Goal: Use online tool/utility: Utilize a website feature to perform a specific function

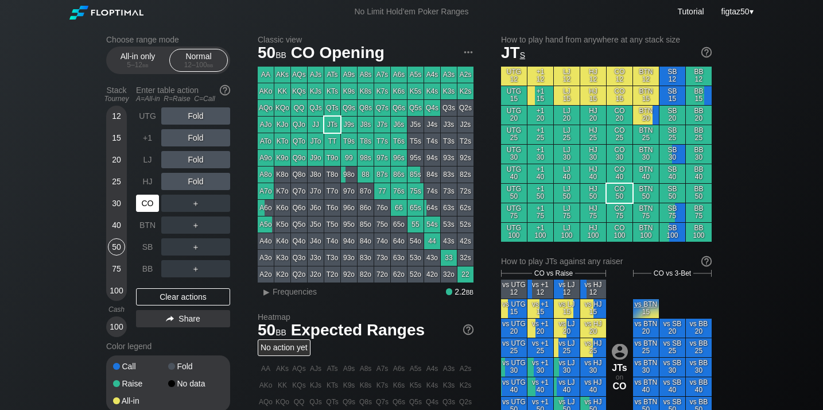
scroll to position [36, 0]
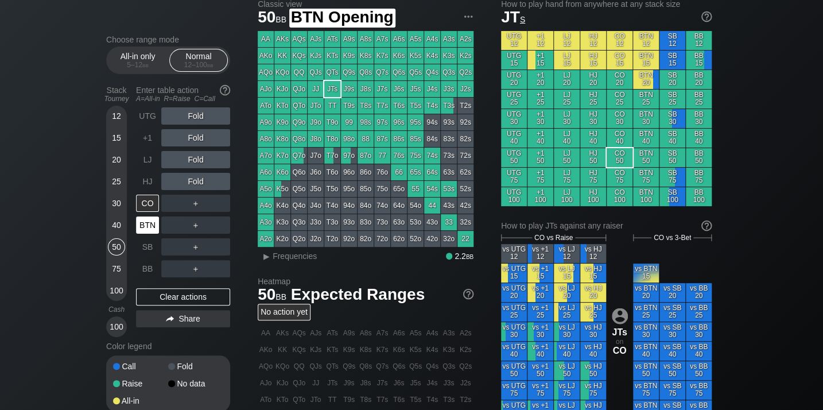
click at [146, 220] on div "BTN" at bounding box center [147, 224] width 23 height 17
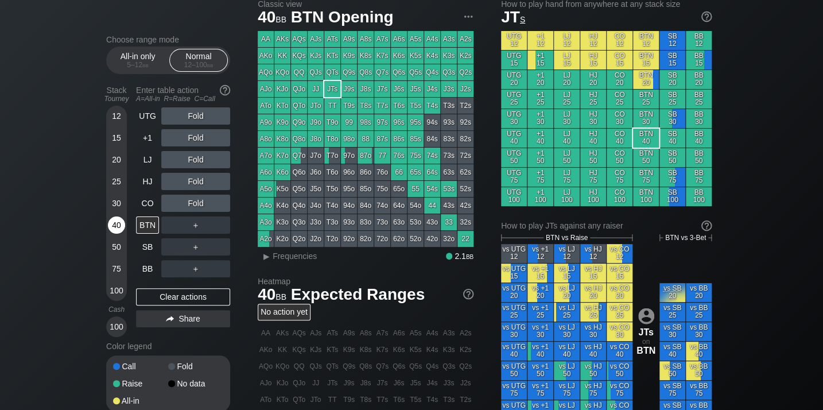
click at [115, 220] on div "40" at bounding box center [116, 224] width 17 height 17
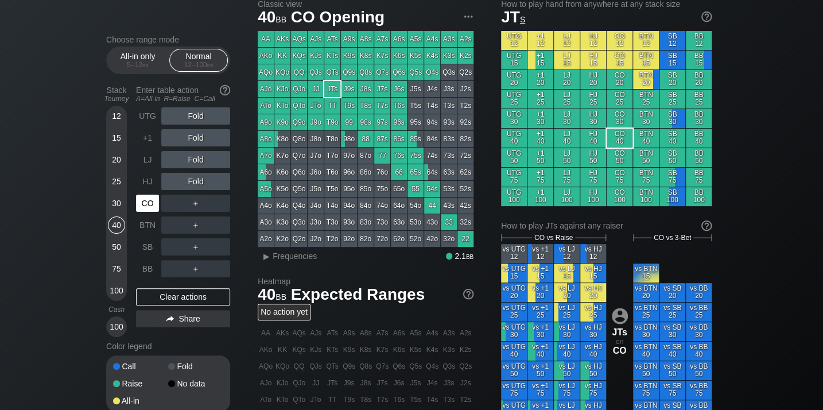
click at [145, 205] on div "CO" at bounding box center [147, 202] width 23 height 17
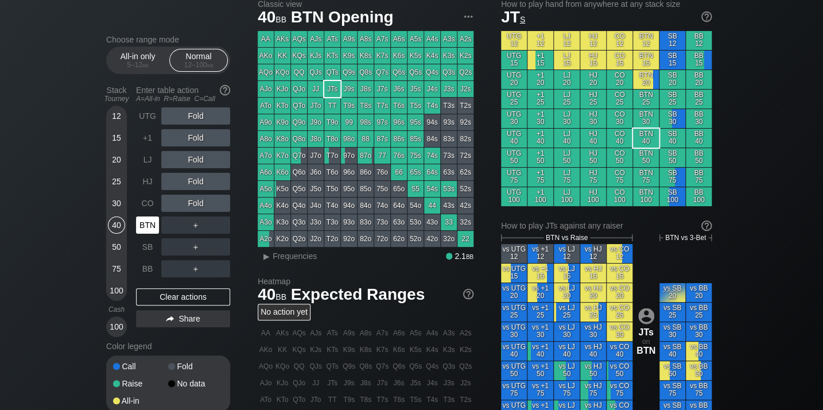
click at [146, 223] on div "BTN" at bounding box center [147, 224] width 23 height 17
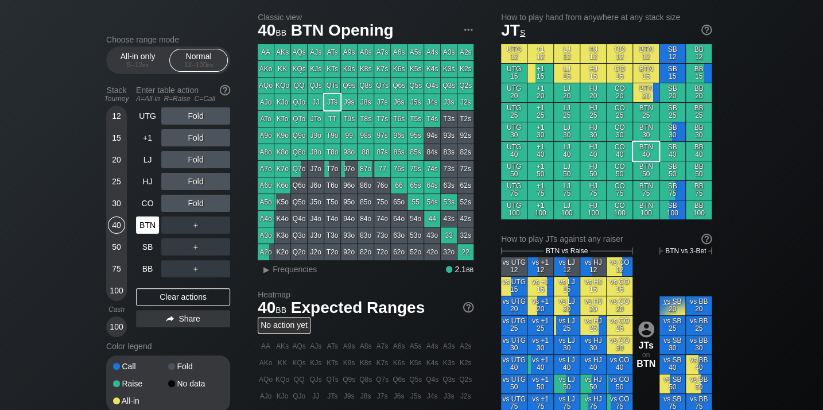
scroll to position [21, 0]
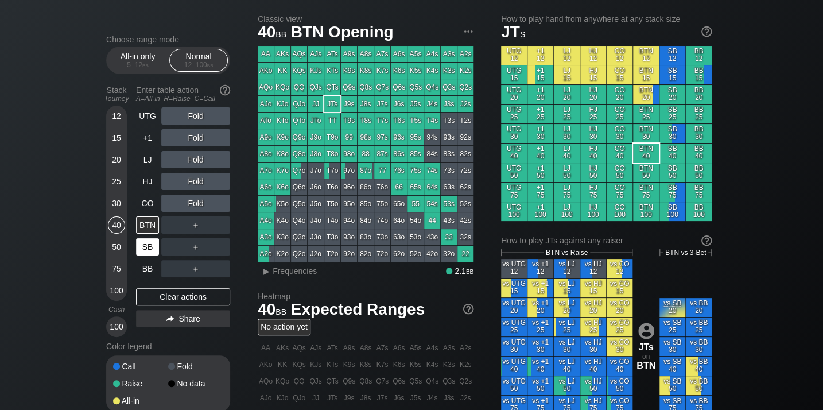
click at [145, 243] on div "SB" at bounding box center [147, 246] width 23 height 17
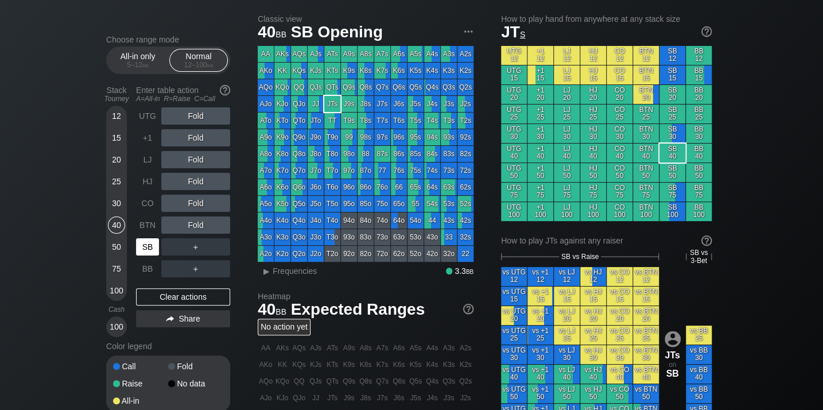
click at [145, 243] on div "SB" at bounding box center [147, 246] width 23 height 17
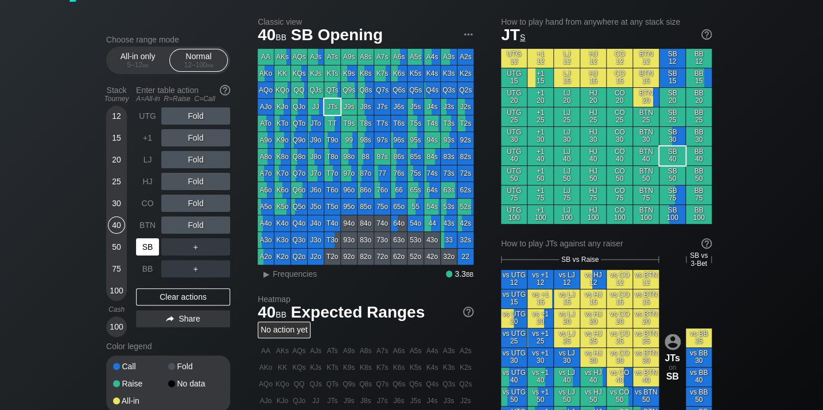
scroll to position [15, 0]
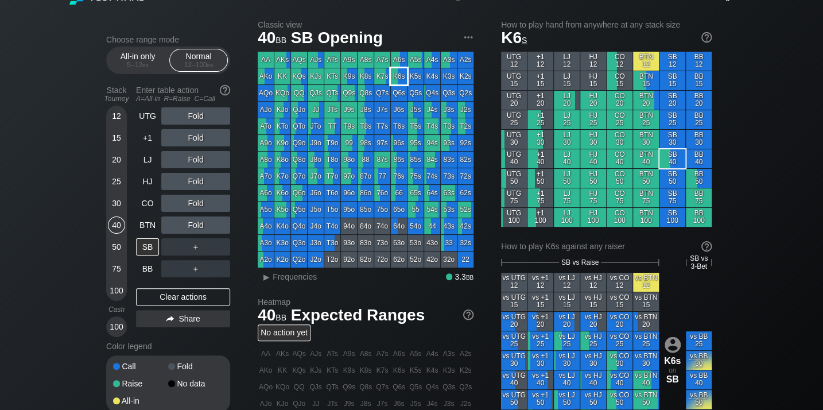
click at [399, 77] on div "K6s" at bounding box center [399, 76] width 16 height 16
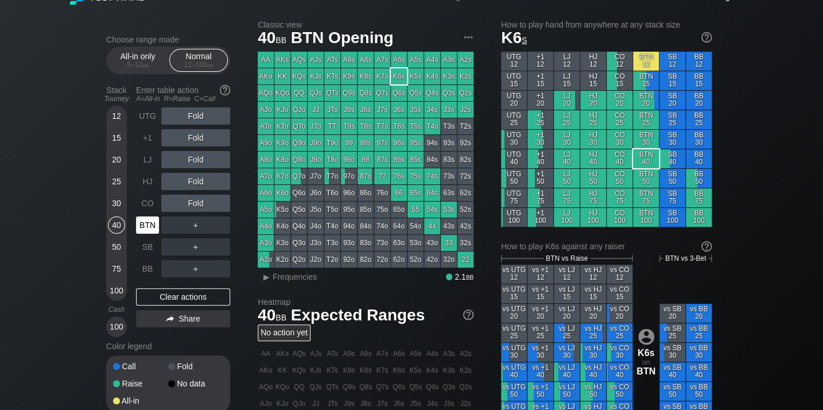
click at [146, 224] on div "BTN" at bounding box center [147, 224] width 23 height 17
click at [146, 158] on div "LJ" at bounding box center [147, 159] width 23 height 17
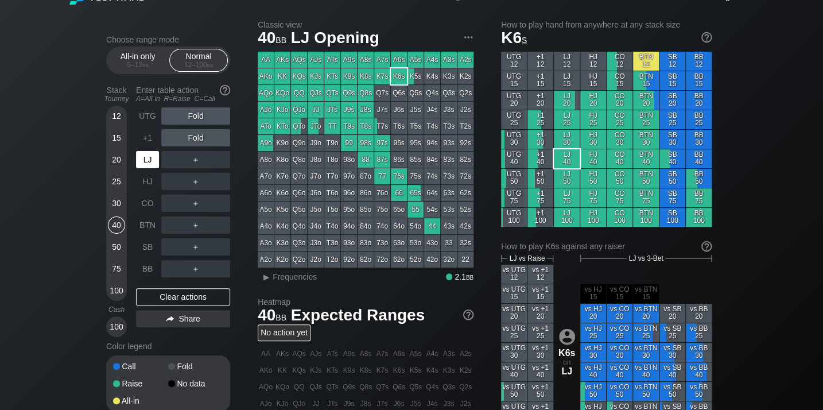
click at [146, 158] on div "LJ" at bounding box center [147, 159] width 23 height 17
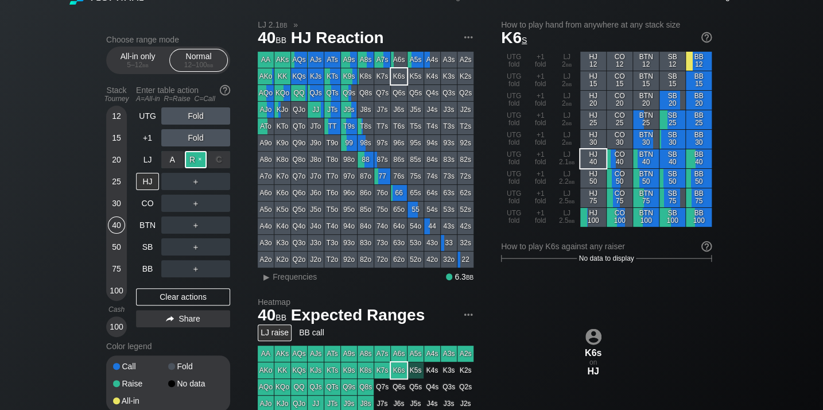
click at [193, 158] on div "R ✕" at bounding box center [196, 159] width 22 height 17
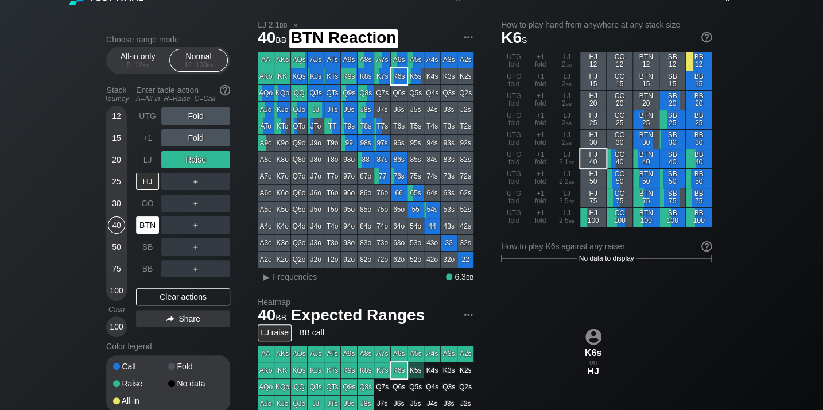
click at [147, 221] on div "BTN" at bounding box center [147, 224] width 23 height 17
